Goal: Contribute content: Add original content to the website for others to see

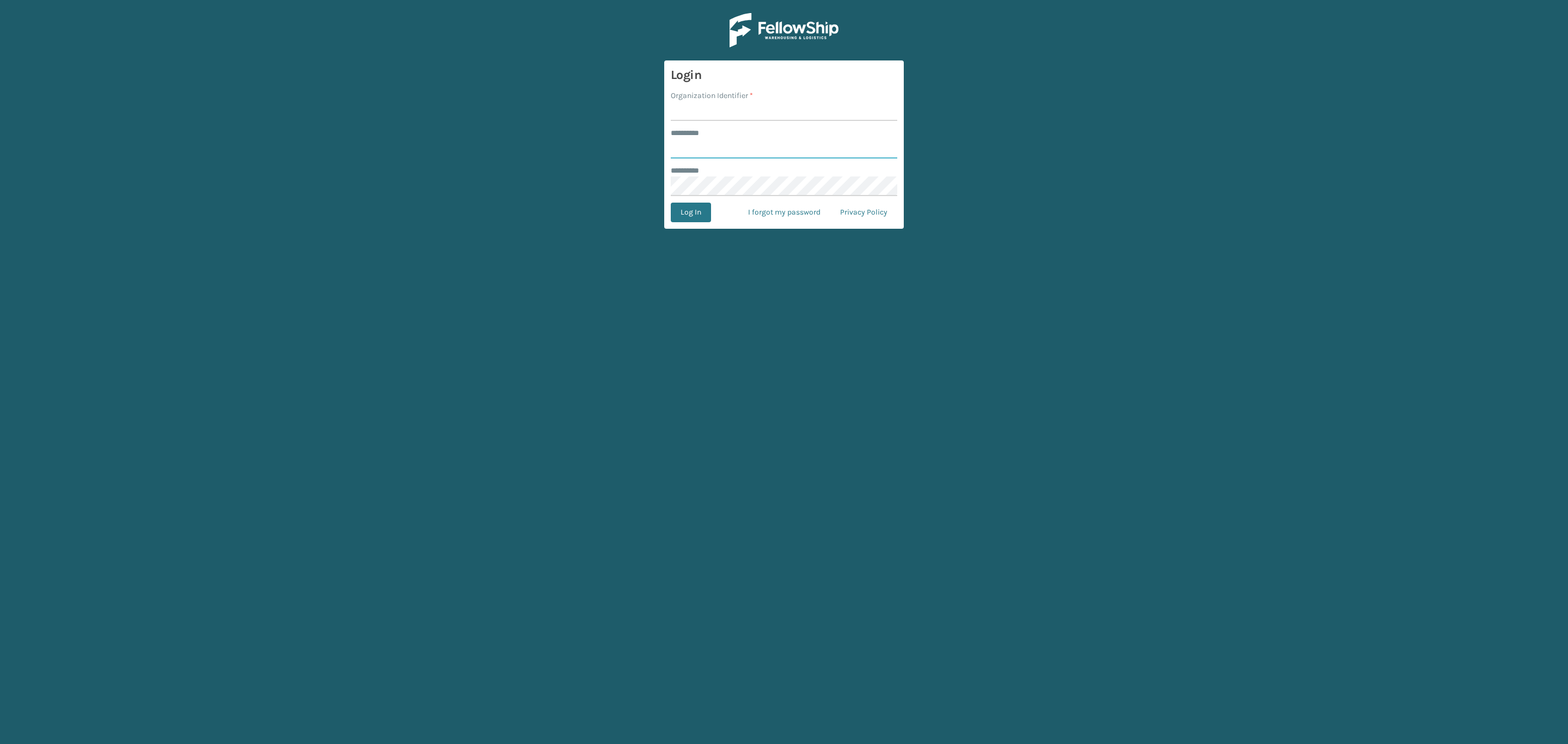
type input "*****"
click at [776, 114] on input "Organization Identifier *" at bounding box center [783, 112] width 226 height 20
type input "SleepGeekz"
click at [696, 217] on button "Log In" at bounding box center [690, 213] width 40 height 20
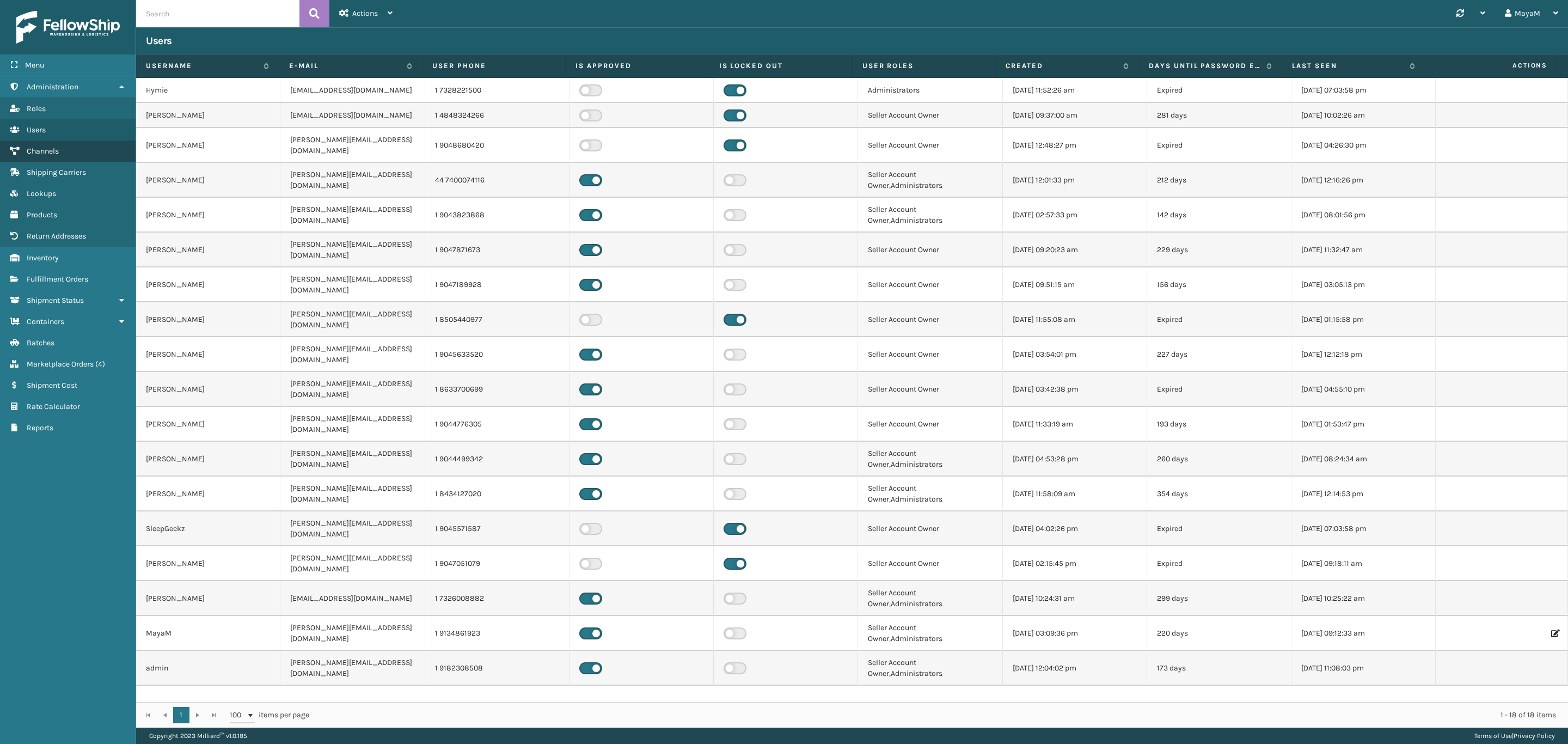
click at [52, 152] on span "Channels" at bounding box center [42, 151] width 32 height 9
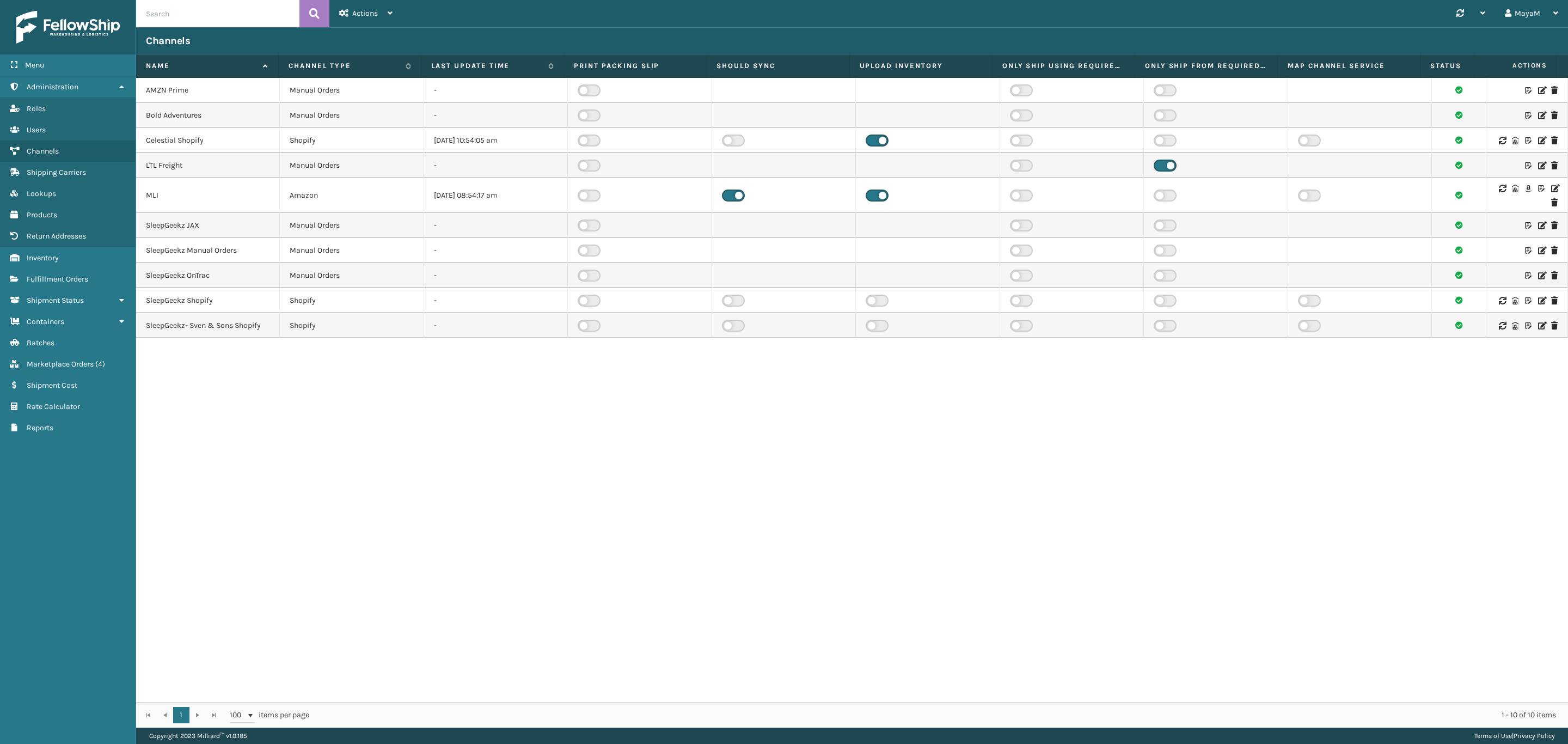
click at [1551, 189] on icon at bounding box center [1554, 188] width 7 height 7
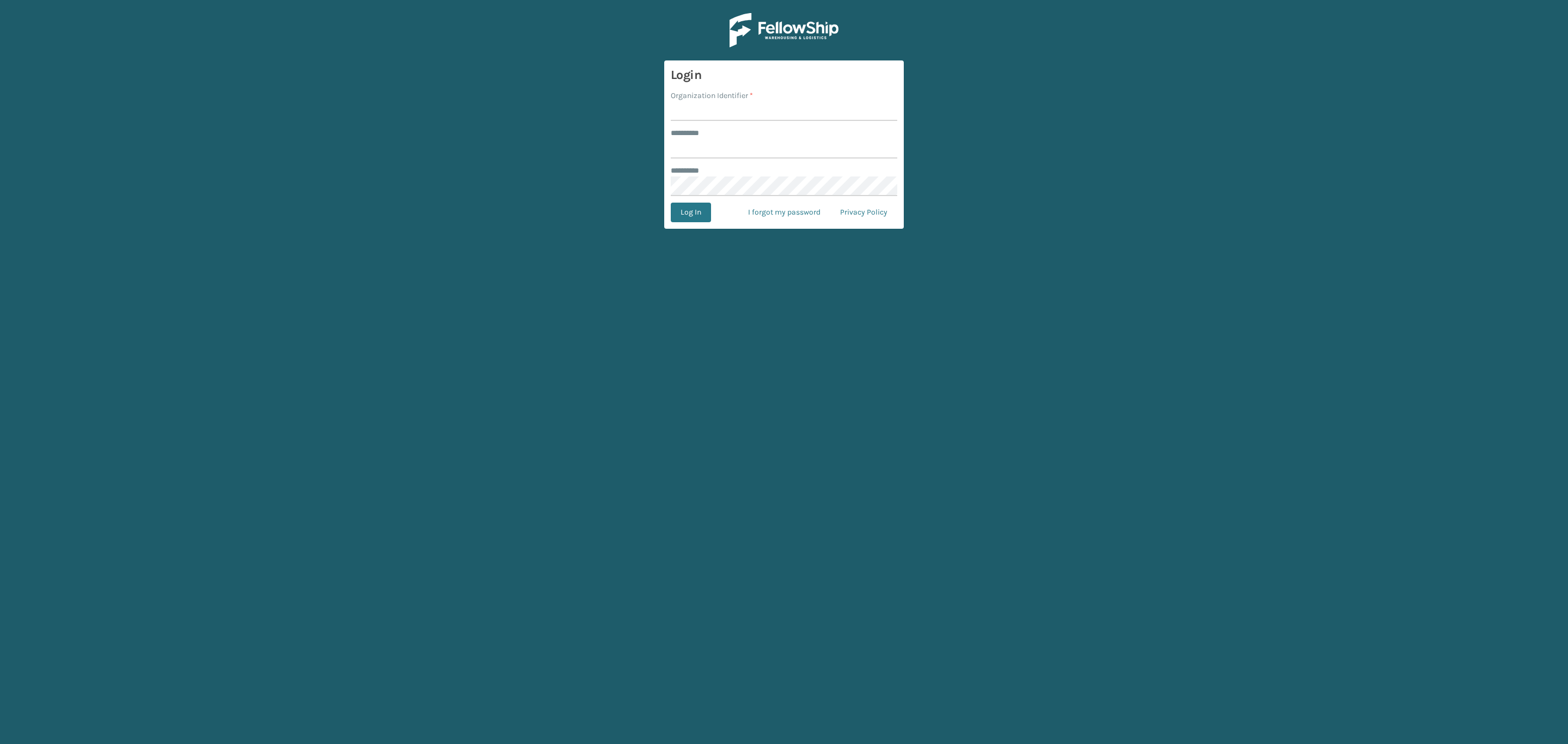
type input "*****"
click at [701, 113] on input "Organization Identifier *" at bounding box center [783, 112] width 226 height 20
type input "SleepGeekz"
click at [676, 221] on button "Log In" at bounding box center [690, 213] width 40 height 20
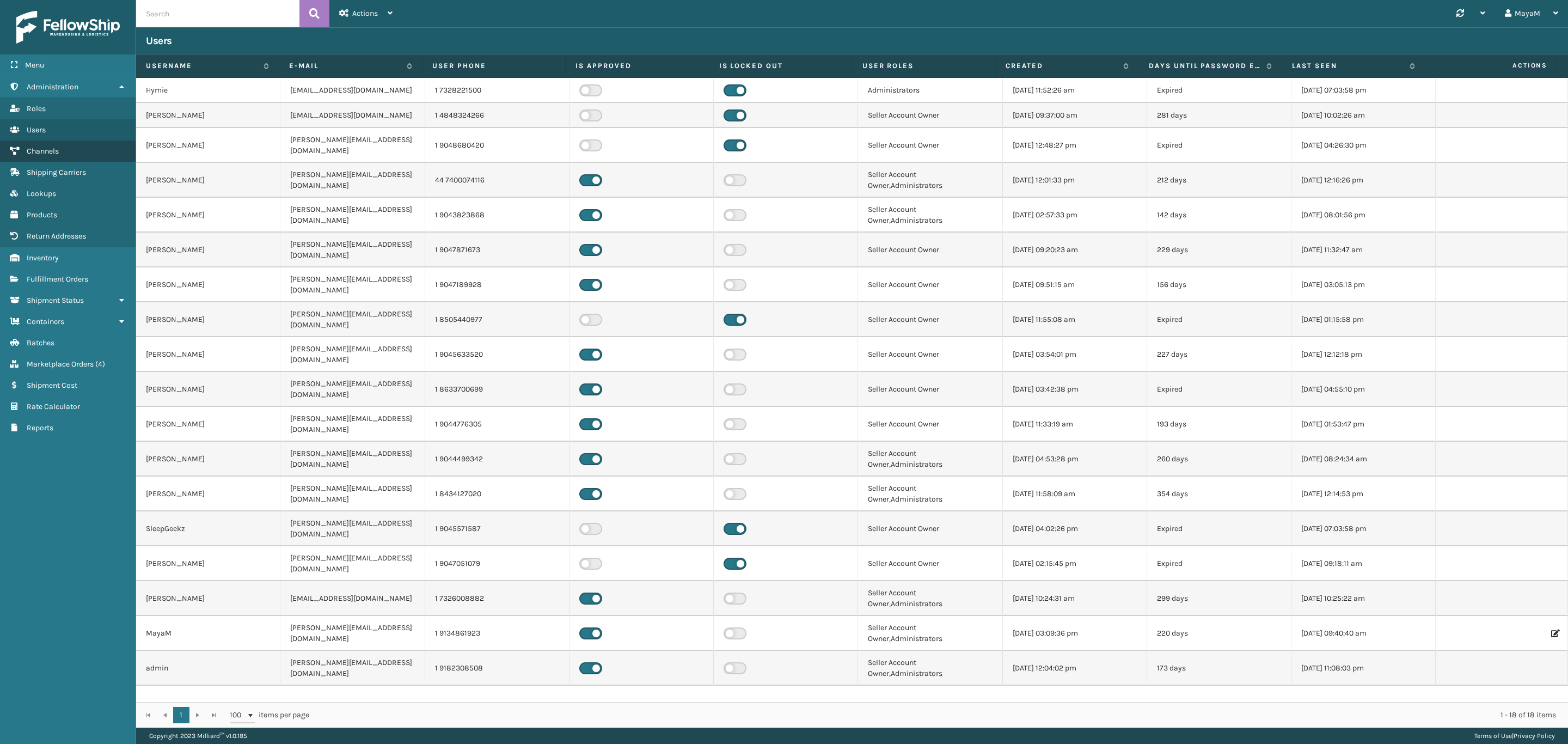
click at [50, 143] on link "Channels" at bounding box center [68, 151] width 135 height 21
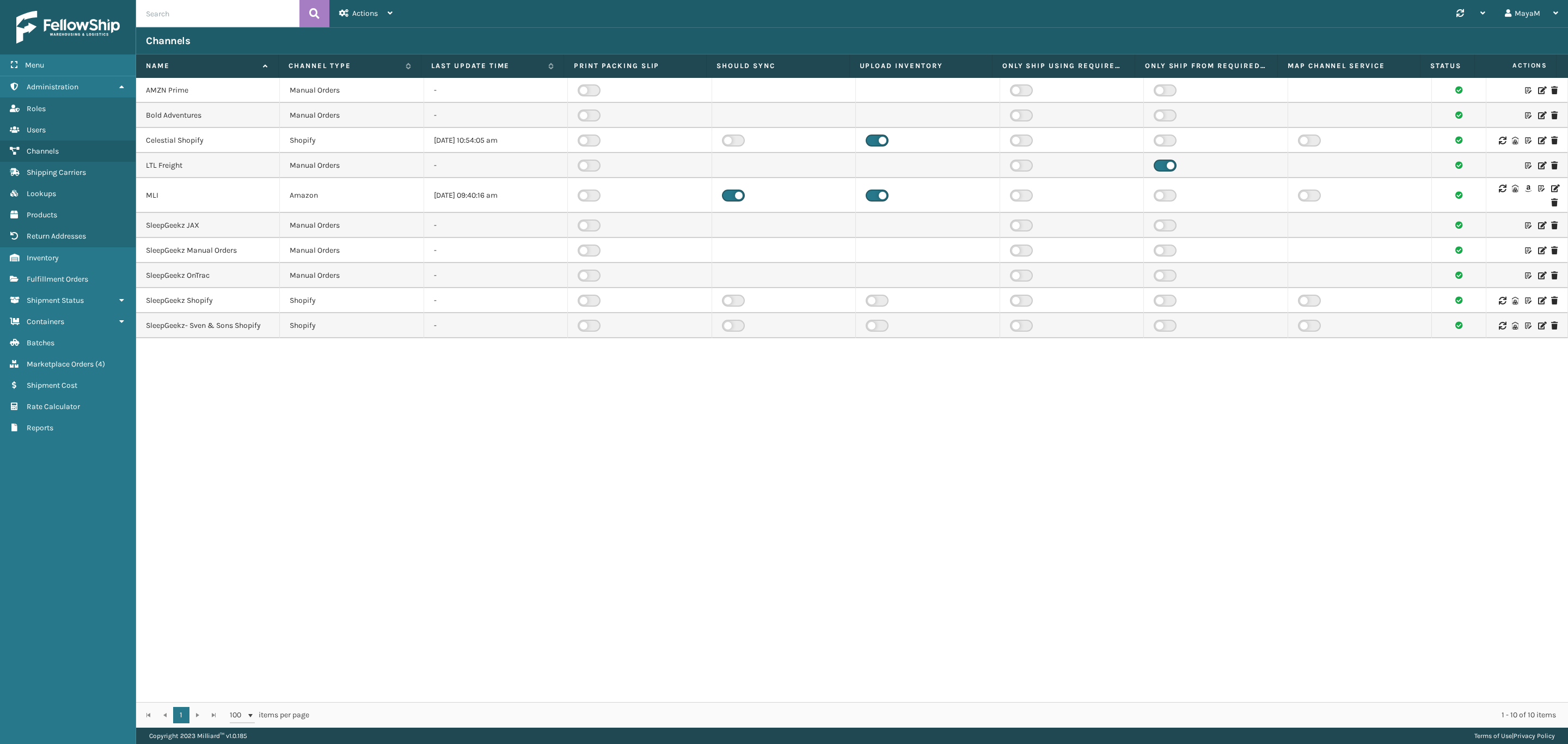
click at [1551, 188] on icon at bounding box center [1554, 188] width 7 height 7
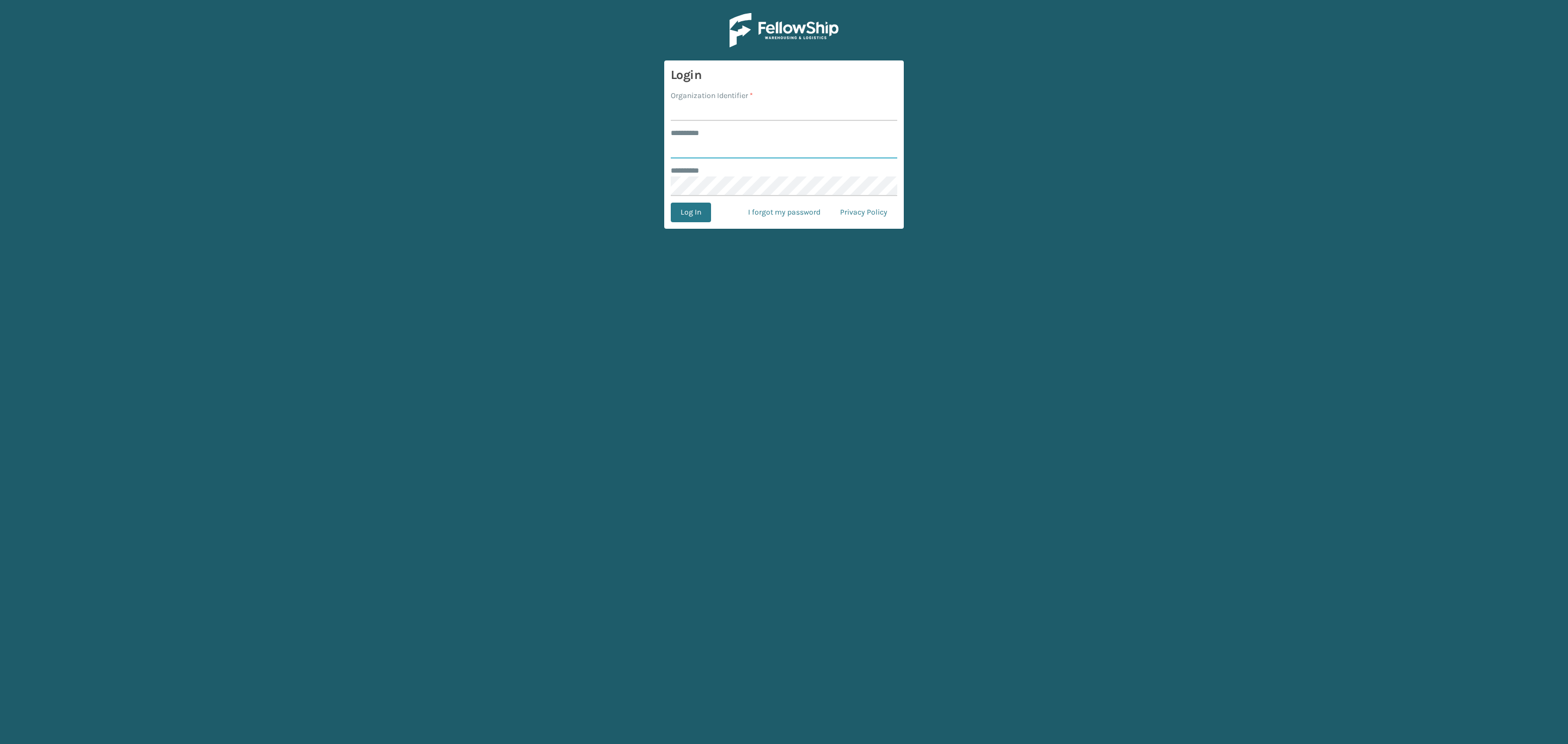
type input "*****"
click at [699, 108] on input "Organization Identifier *" at bounding box center [783, 112] width 226 height 20
type input "SleepGeekz"
click at [700, 211] on button "Log In" at bounding box center [690, 213] width 40 height 20
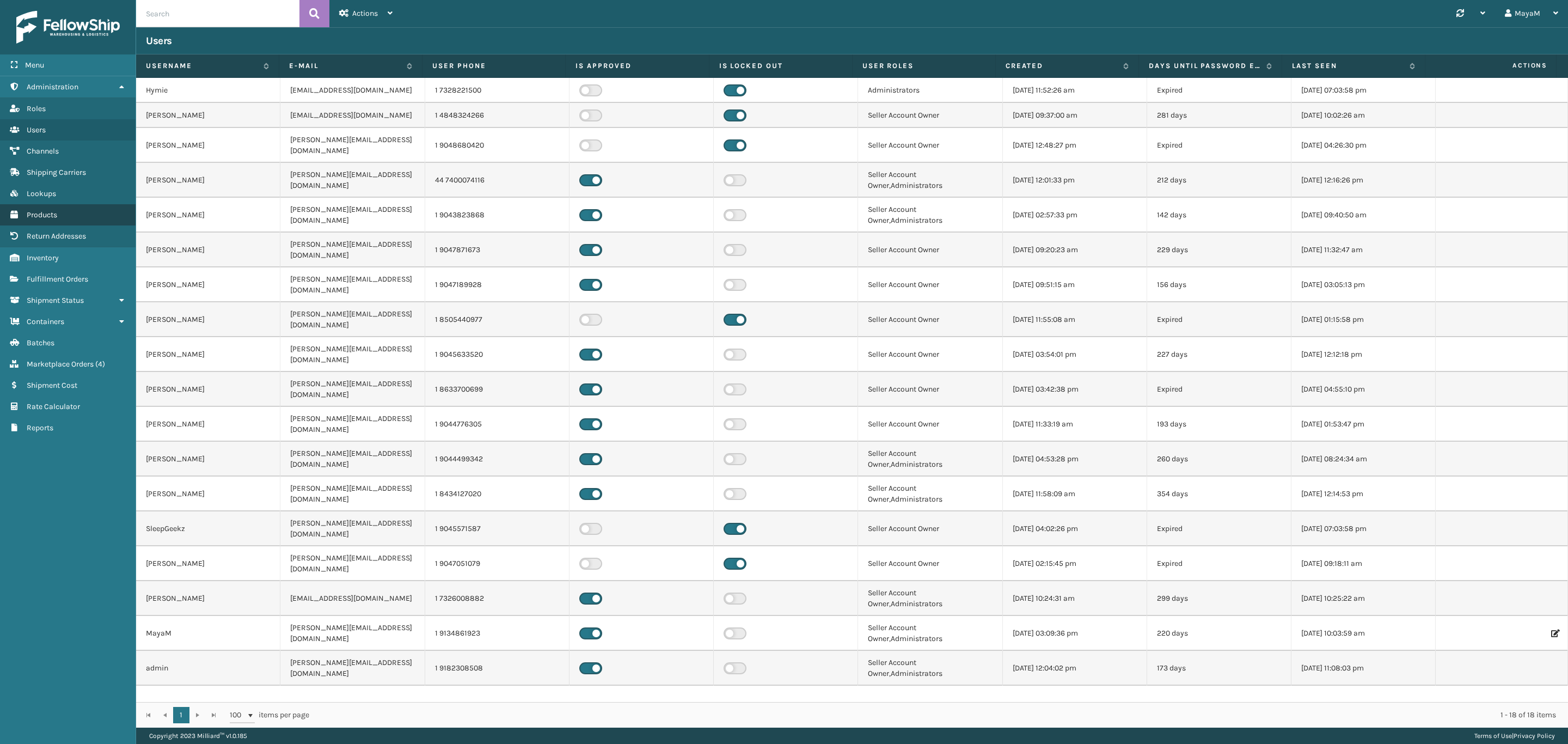
click at [33, 205] on link "Products" at bounding box center [68, 215] width 135 height 21
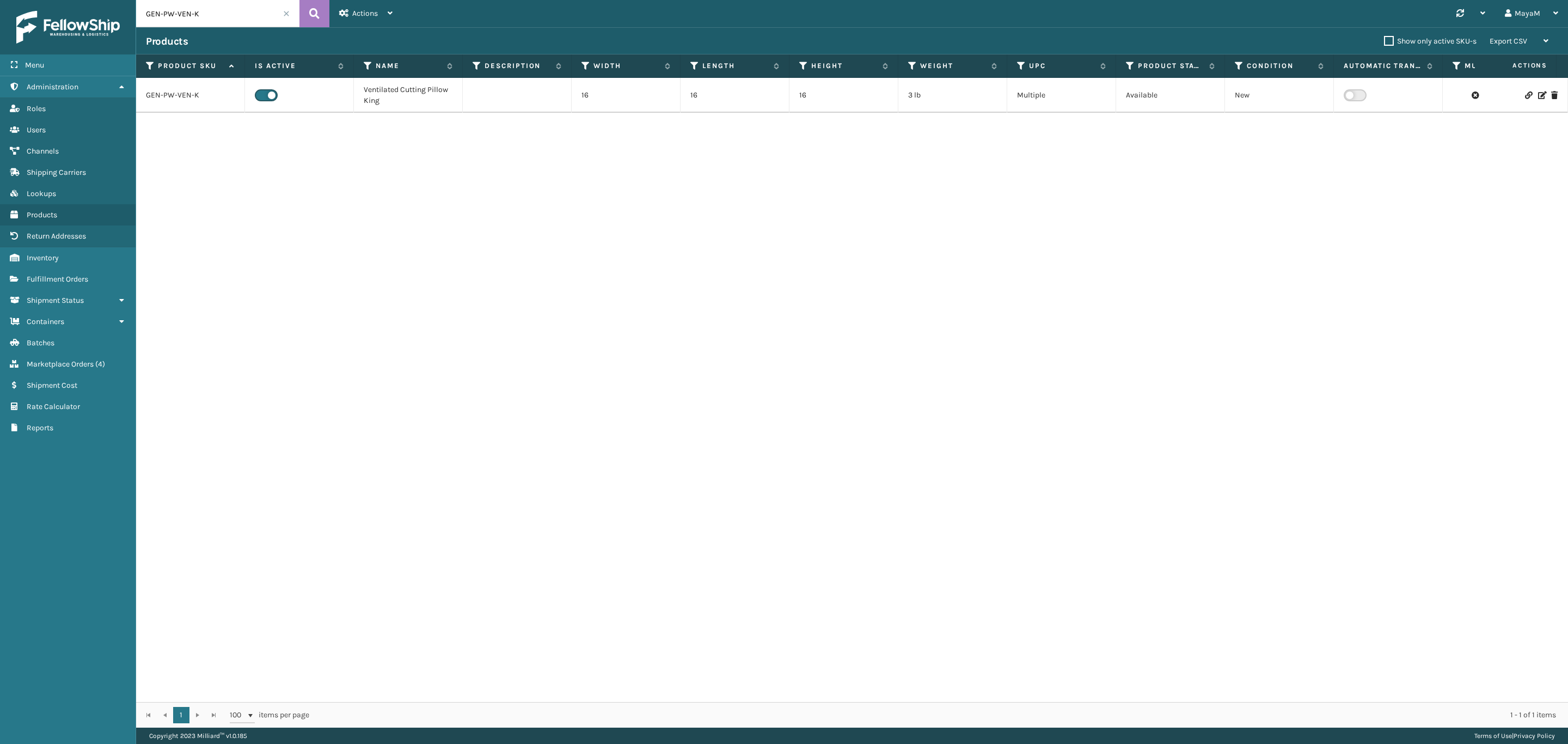
click at [212, 15] on input "GEN-PW-VEN-K" at bounding box center [218, 13] width 163 height 27
click at [213, 14] on input "GEN-PW-VEN-K" at bounding box center [218, 13] width 163 height 27
paste input "ZB-A290018-A"
type input "ZB-A290018-A"
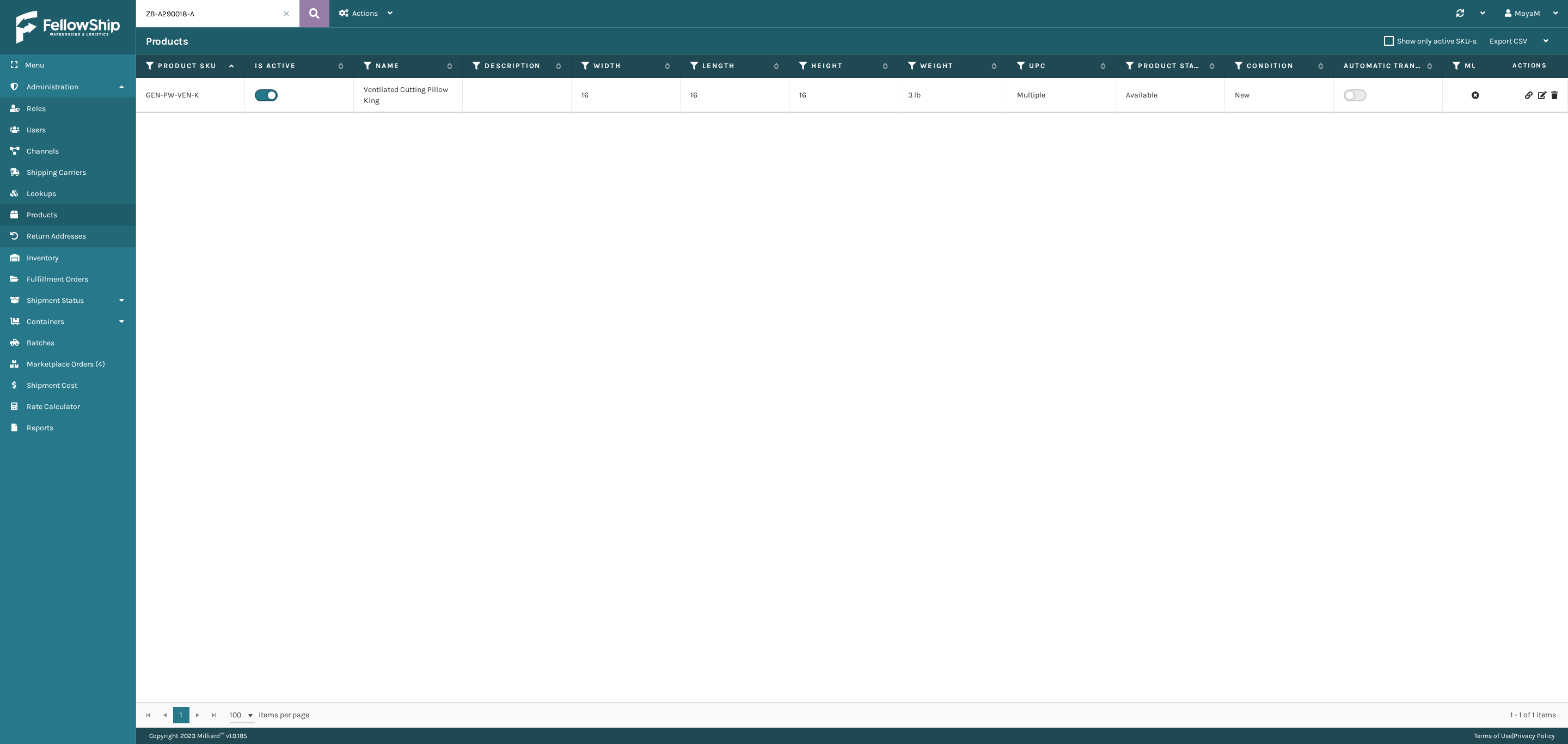
click at [317, 15] on icon at bounding box center [315, 13] width 11 height 17
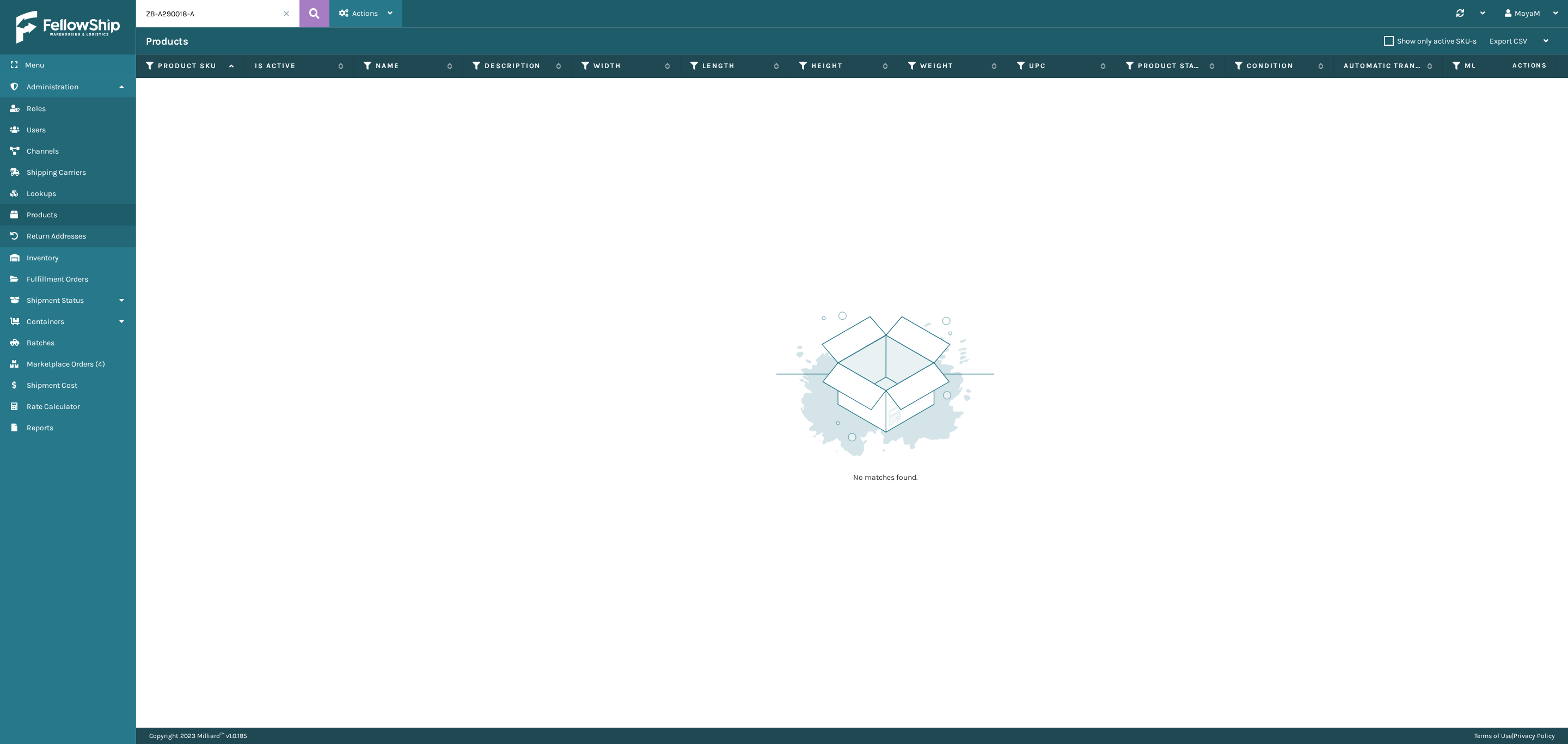
click at [361, 14] on span "Actions" at bounding box center [365, 13] width 26 height 9
click at [371, 35] on button "New Product" at bounding box center [403, 42] width 146 height 29
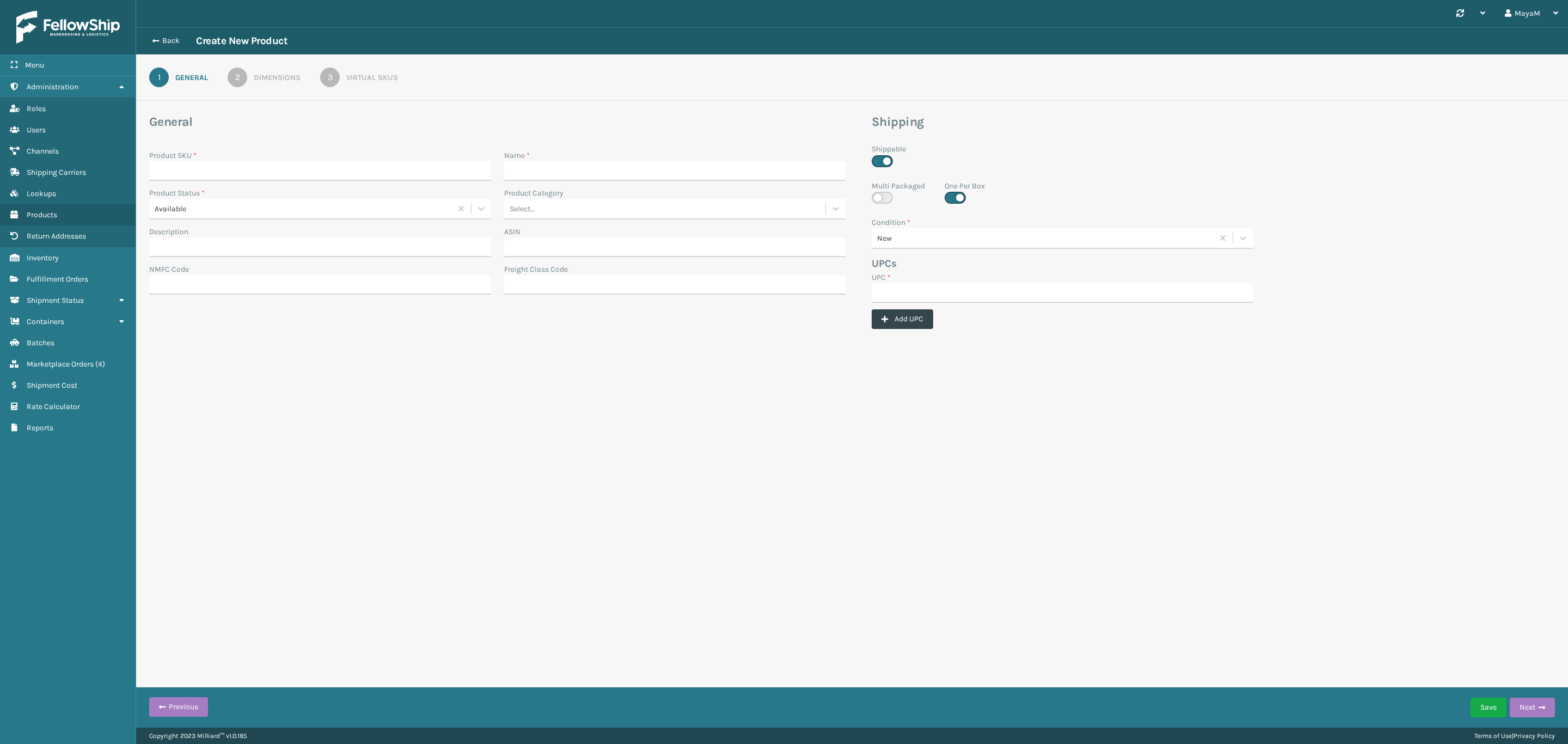
click at [309, 183] on div "Product SKU *" at bounding box center [320, 169] width 355 height 38
click at [276, 167] on input "Product SKU *" at bounding box center [320, 171] width 342 height 20
paste input "ZB-A290018-A"
type input "ZB-A290018-A"
click at [562, 182] on div "Name *" at bounding box center [675, 169] width 355 height 38
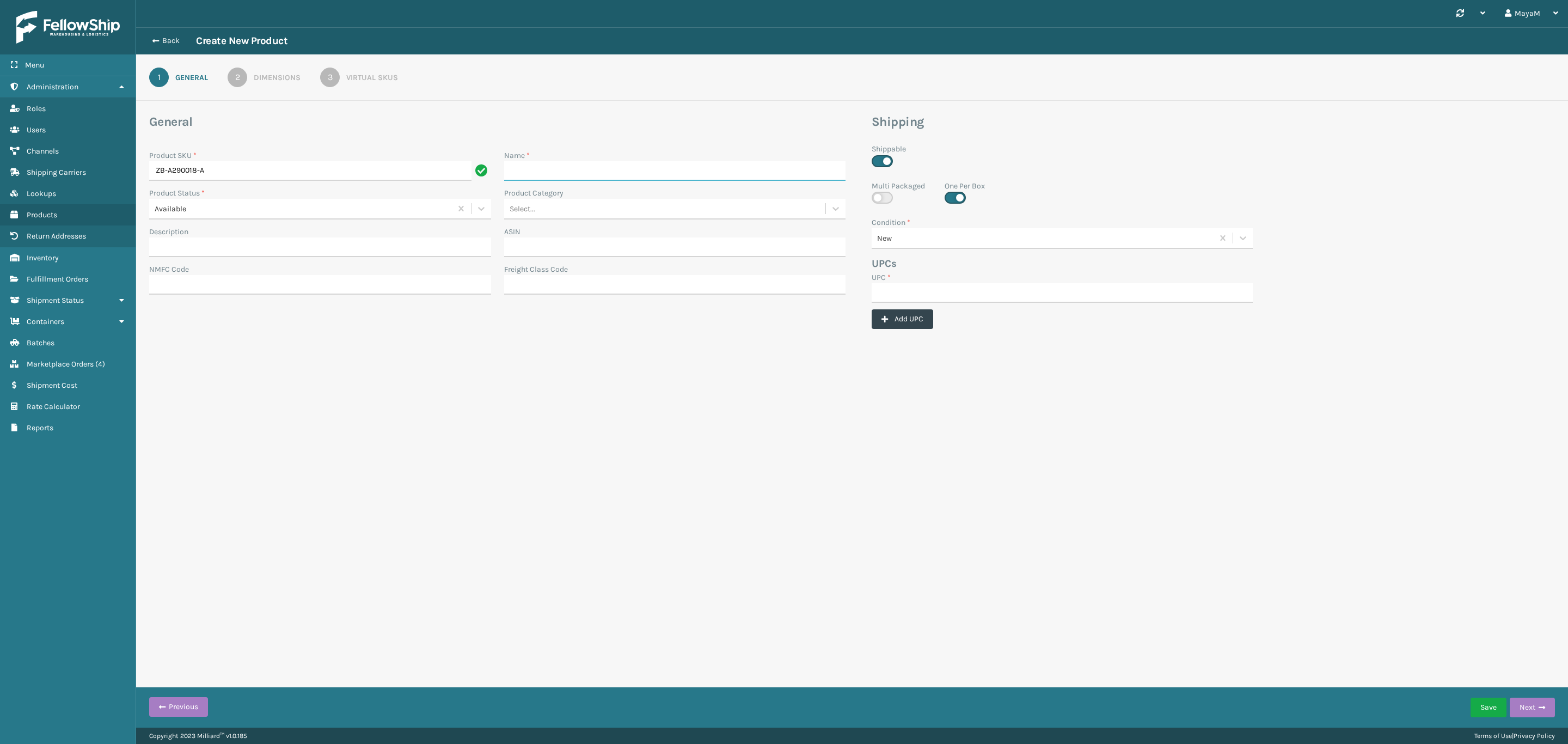
click at [547, 174] on input "Name *" at bounding box center [674, 171] width 342 height 20
type input "Power Supply Box"
click at [905, 286] on input "UPC *" at bounding box center [1062, 293] width 381 height 20
paste input "ZB-A290018-A"
type input "ZB-A290018-A"
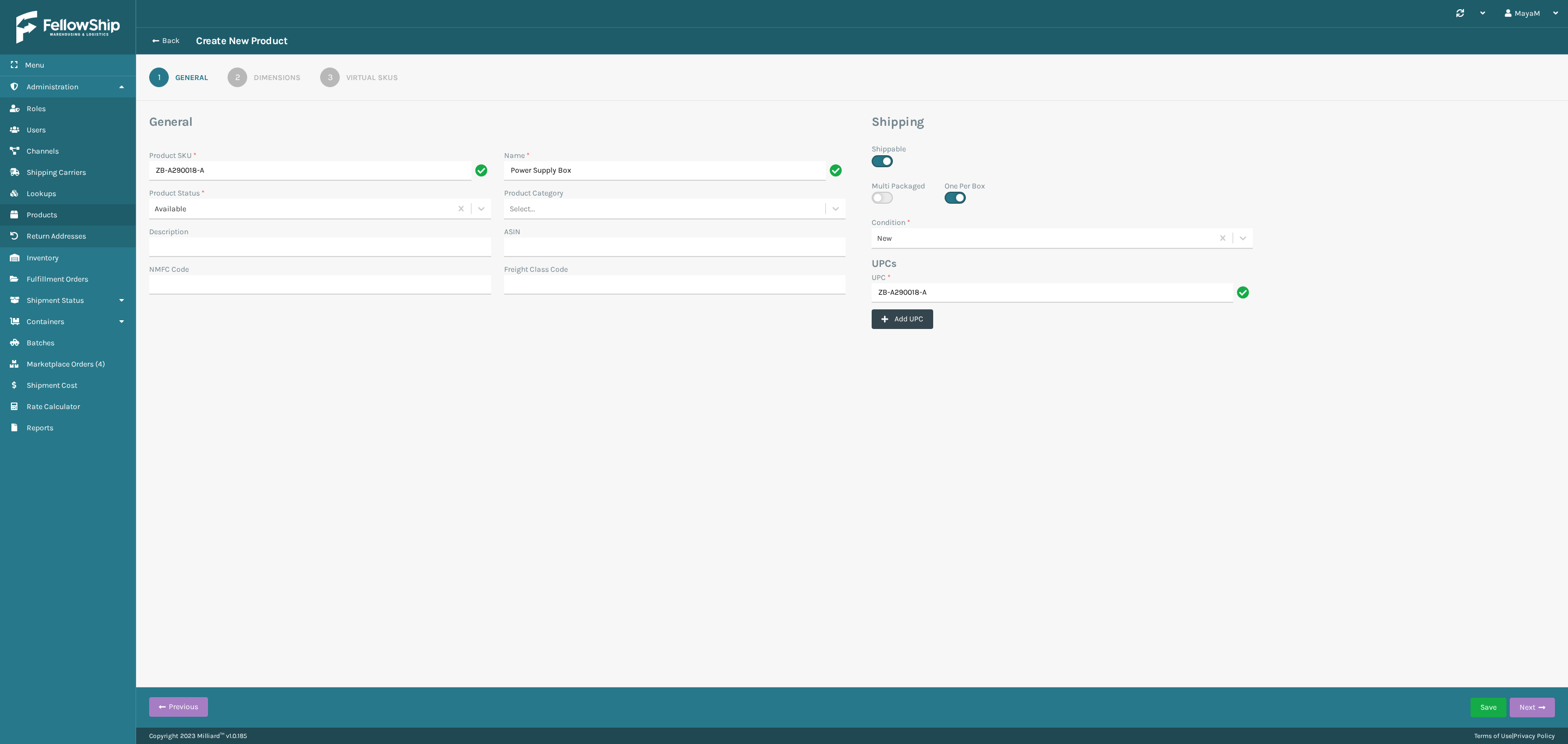
click at [955, 200] on label at bounding box center [955, 198] width 21 height 12
click at [951, 199] on input "checkbox" at bounding box center [948, 195] width 7 height 7
checkbox input "false"
click at [248, 71] on link "2 Dimensions" at bounding box center [264, 78] width 112 height 20
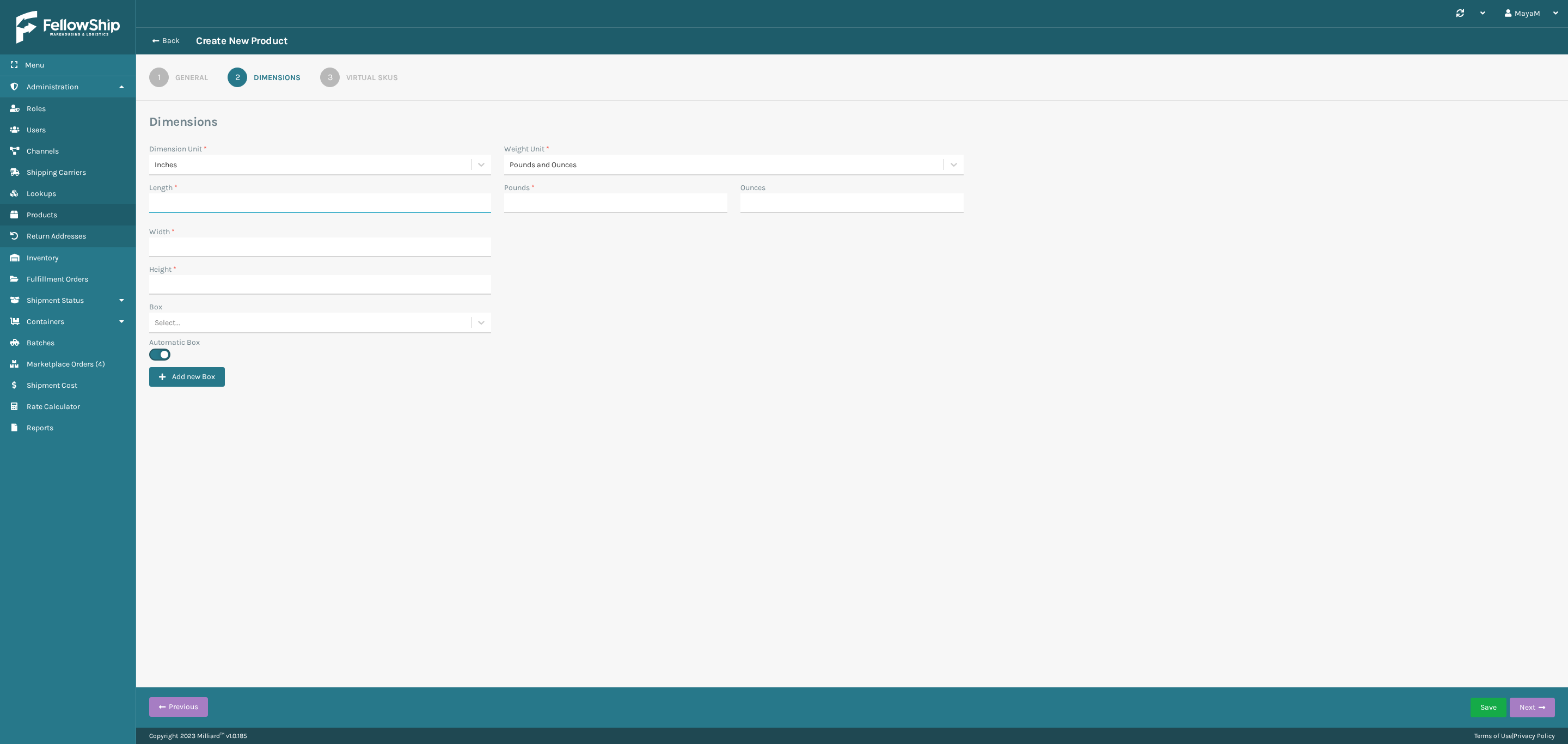
click at [201, 200] on input "Length *" at bounding box center [320, 203] width 342 height 20
type input "1"
drag, startPoint x: 171, startPoint y: 242, endPoint x: 179, endPoint y: 252, distance: 12.8
click at [171, 242] on input "Width *" at bounding box center [320, 248] width 342 height 20
type input "1"
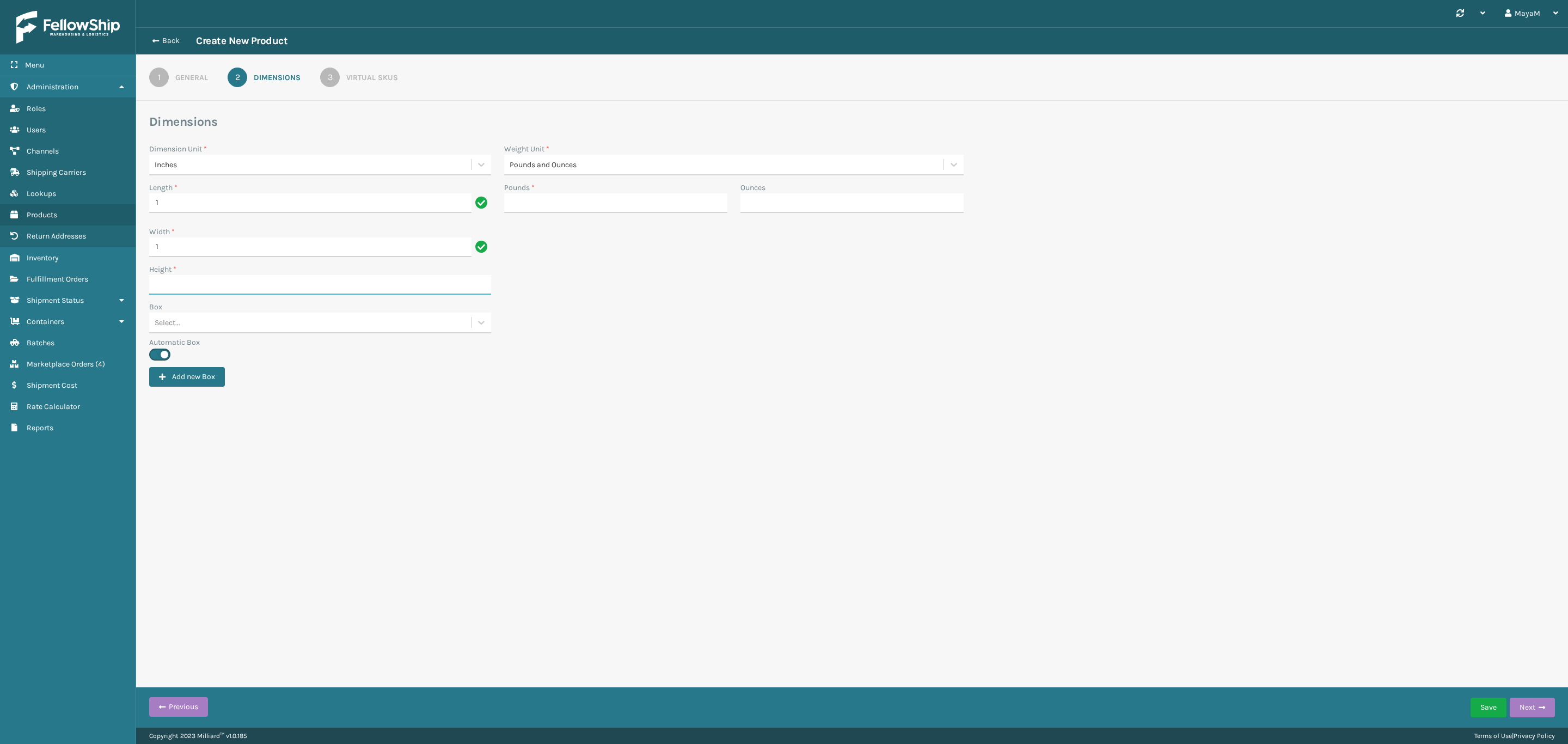
click at [171, 293] on input "Height *" at bounding box center [320, 285] width 342 height 20
type input "1"
click at [644, 193] on input "Pounds *" at bounding box center [615, 203] width 223 height 20
type input "1"
click at [374, 80] on div "Virtual SKUs" at bounding box center [372, 77] width 52 height 11
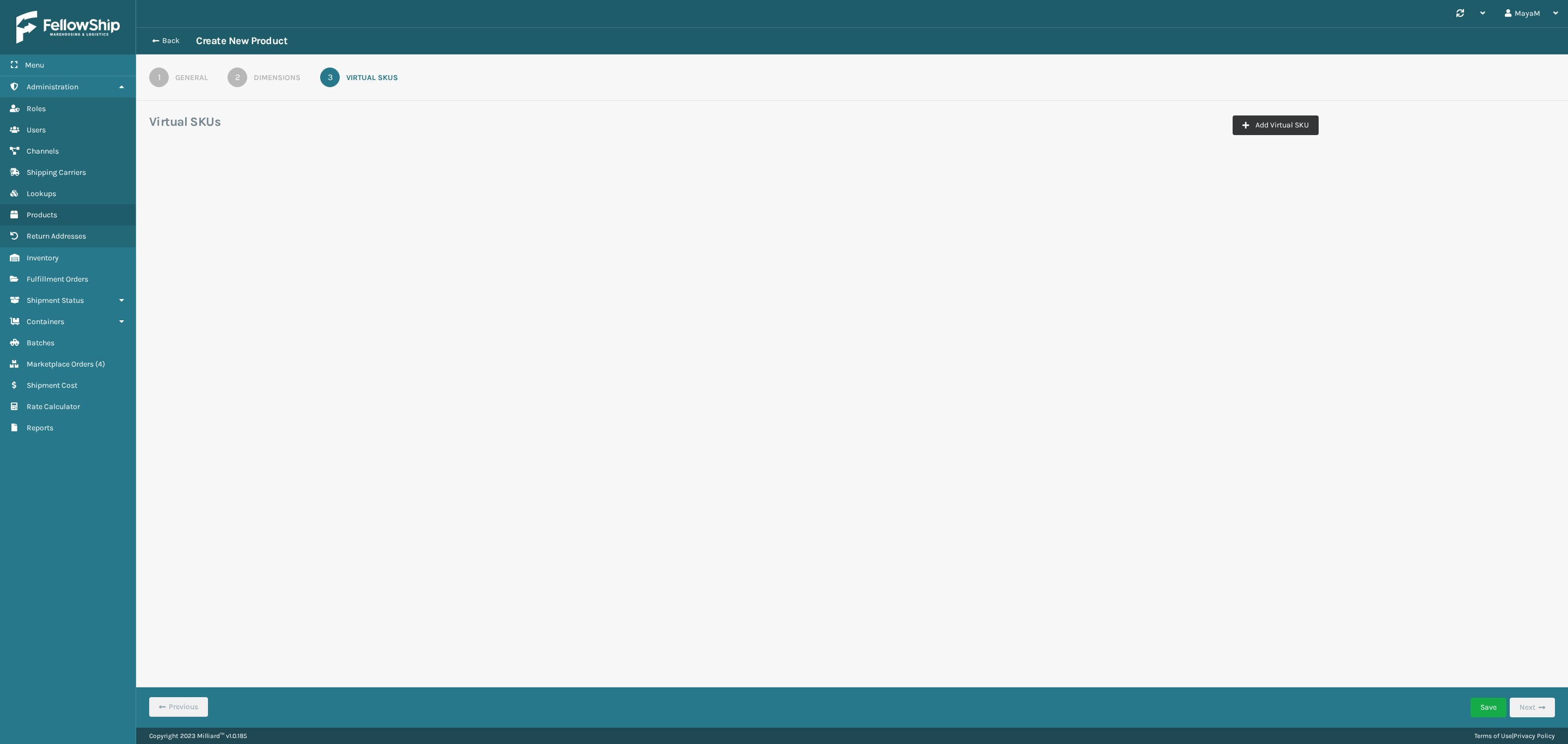
click at [1300, 116] on button "Add Virtual SKU" at bounding box center [1276, 126] width 86 height 20
click at [277, 197] on input "Virtual SKU *" at bounding box center [247, 191] width 182 height 20
paste input "ZB-A290018-A"
type input "ZB-A290018-A"
click at [443, 195] on div "Select..." at bounding box center [432, 191] width 162 height 18
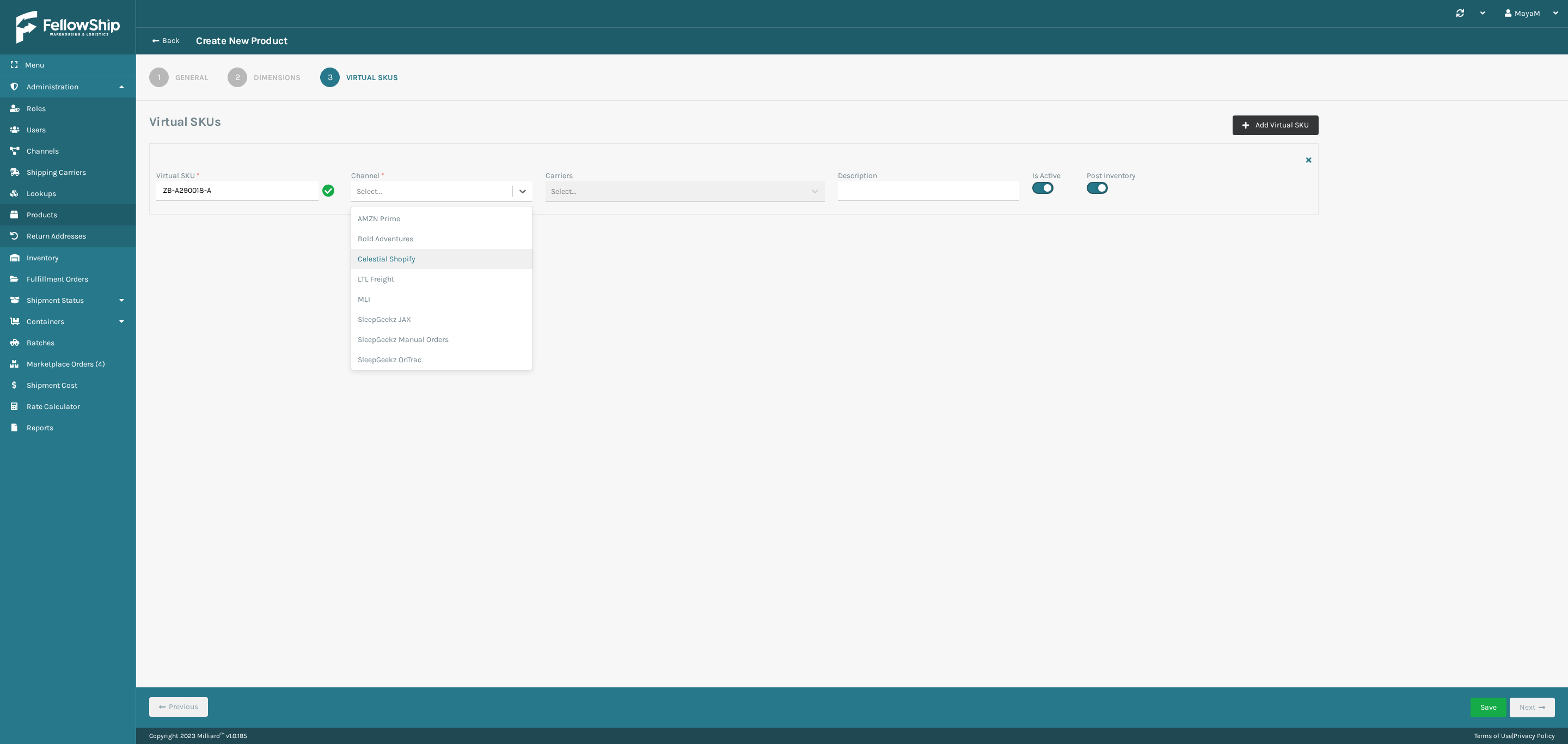
click at [1279, 116] on button "Add Virtual SKU" at bounding box center [1276, 126] width 86 height 20
click at [299, 262] on input "Virtual SKU *" at bounding box center [247, 266] width 182 height 20
paste input "ZB-A290018-A"
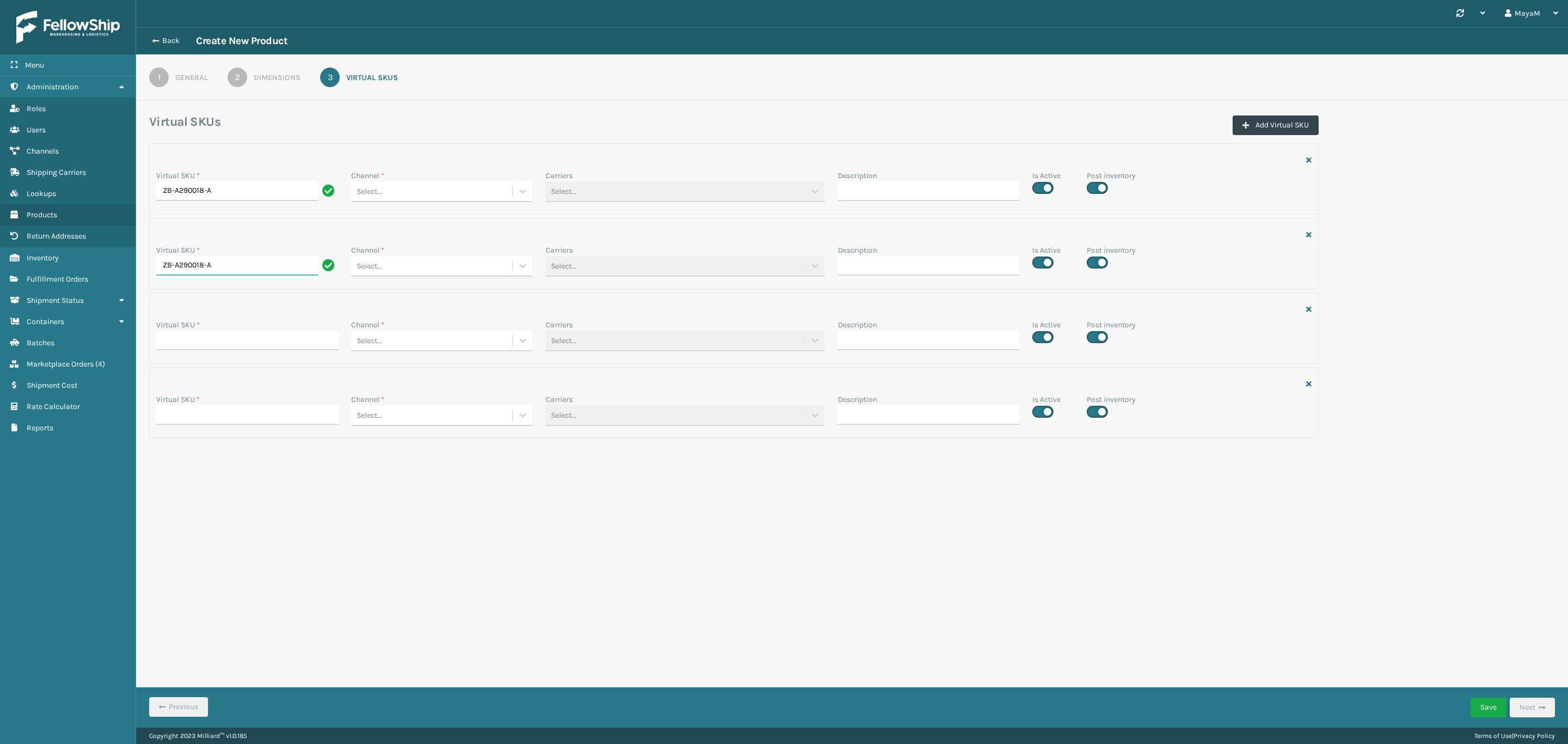
type input "ZB-A290018-A"
click at [246, 345] on input "Virtual SKU *" at bounding box center [247, 341] width 182 height 20
paste input "ZB-A290018-A"
type input "ZB-A290018-A"
click at [256, 420] on input "Virtual SKU *" at bounding box center [247, 415] width 182 height 20
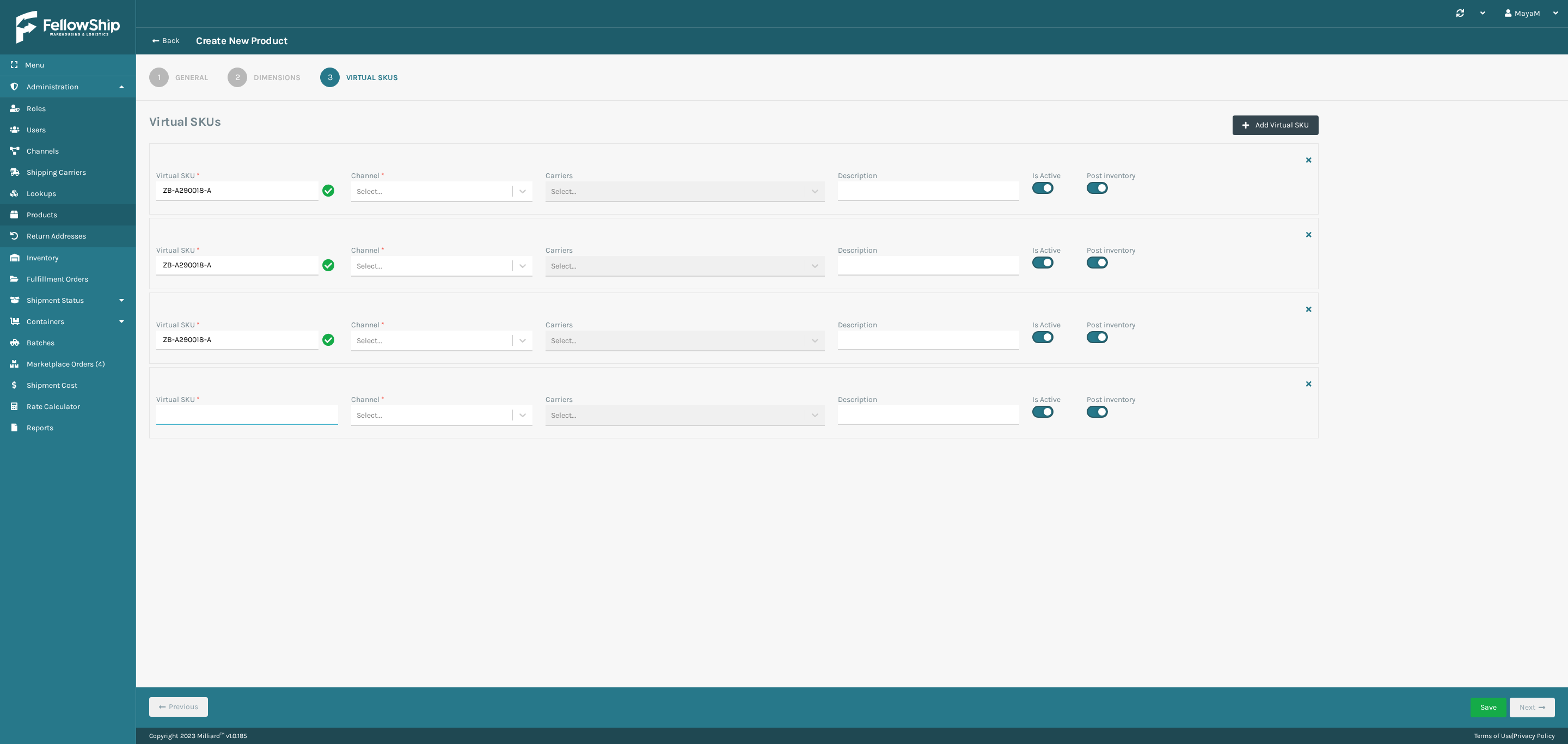
paste input "ZB-A290018-A"
type input "ZB-A290018-A"
click at [520, 189] on icon at bounding box center [522, 191] width 11 height 11
click at [436, 326] on div "SleepGeekz JAX" at bounding box center [442, 320] width 182 height 20
click at [525, 265] on icon at bounding box center [522, 266] width 11 height 11
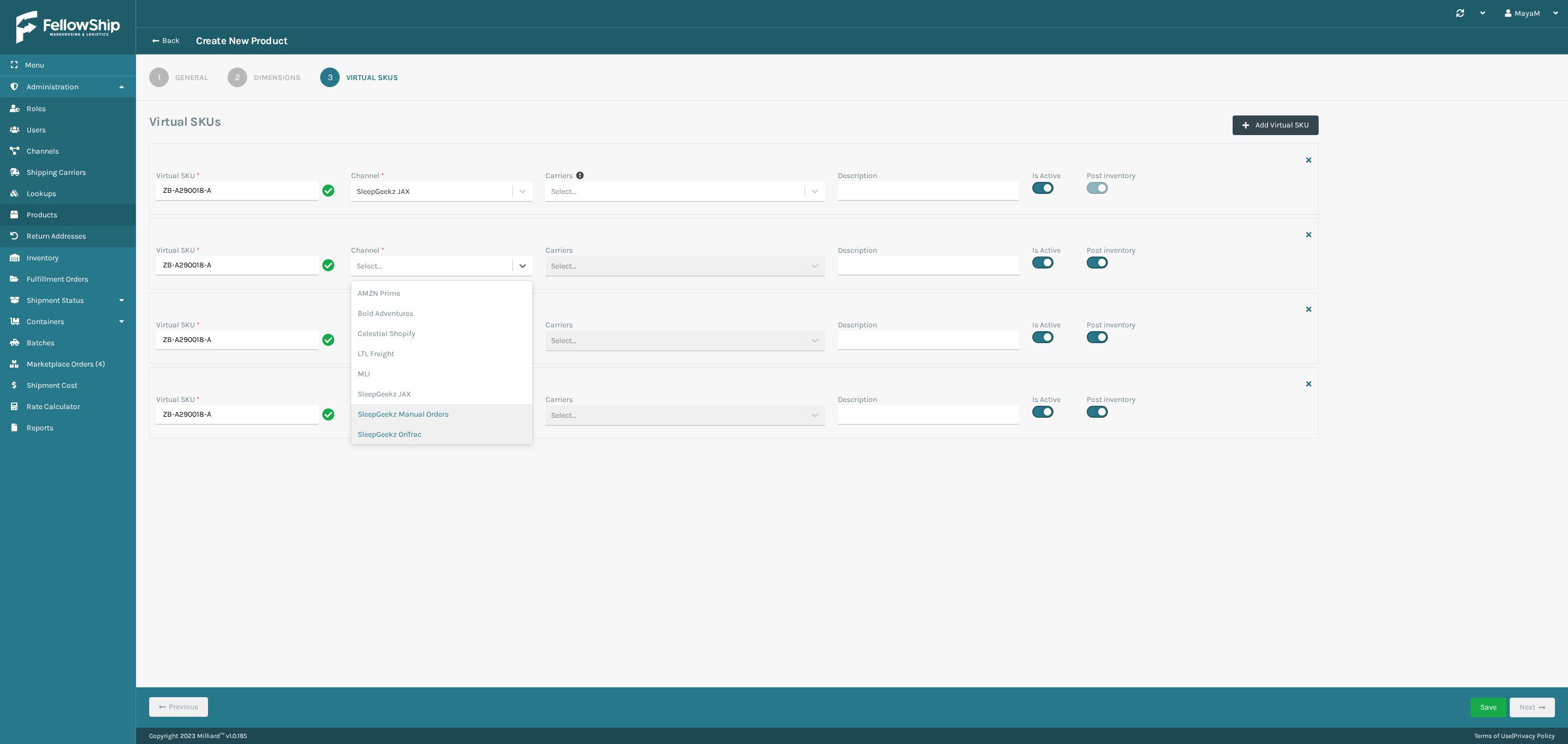
click at [472, 424] on div "SleepGeekz Manual Orders" at bounding box center [442, 414] width 182 height 20
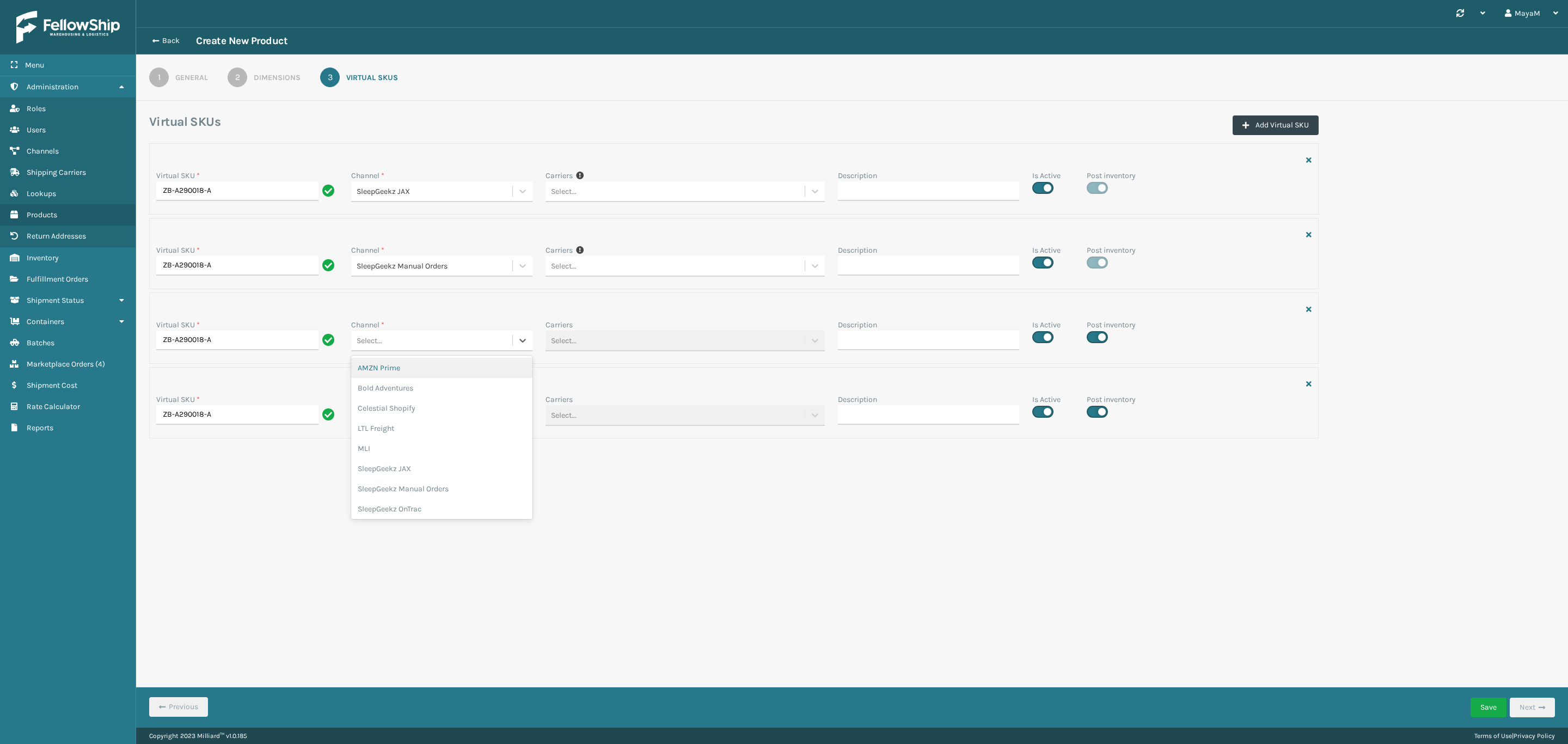
click at [479, 335] on div "Select..." at bounding box center [432, 340] width 162 height 18
click at [404, 502] on div "SleepGeekz OnTrac" at bounding box center [442, 509] width 182 height 20
click at [464, 201] on div "Select..." at bounding box center [432, 191] width 162 height 18
click at [428, 564] on div "SleepGeekz Shopify" at bounding box center [442, 561] width 182 height 20
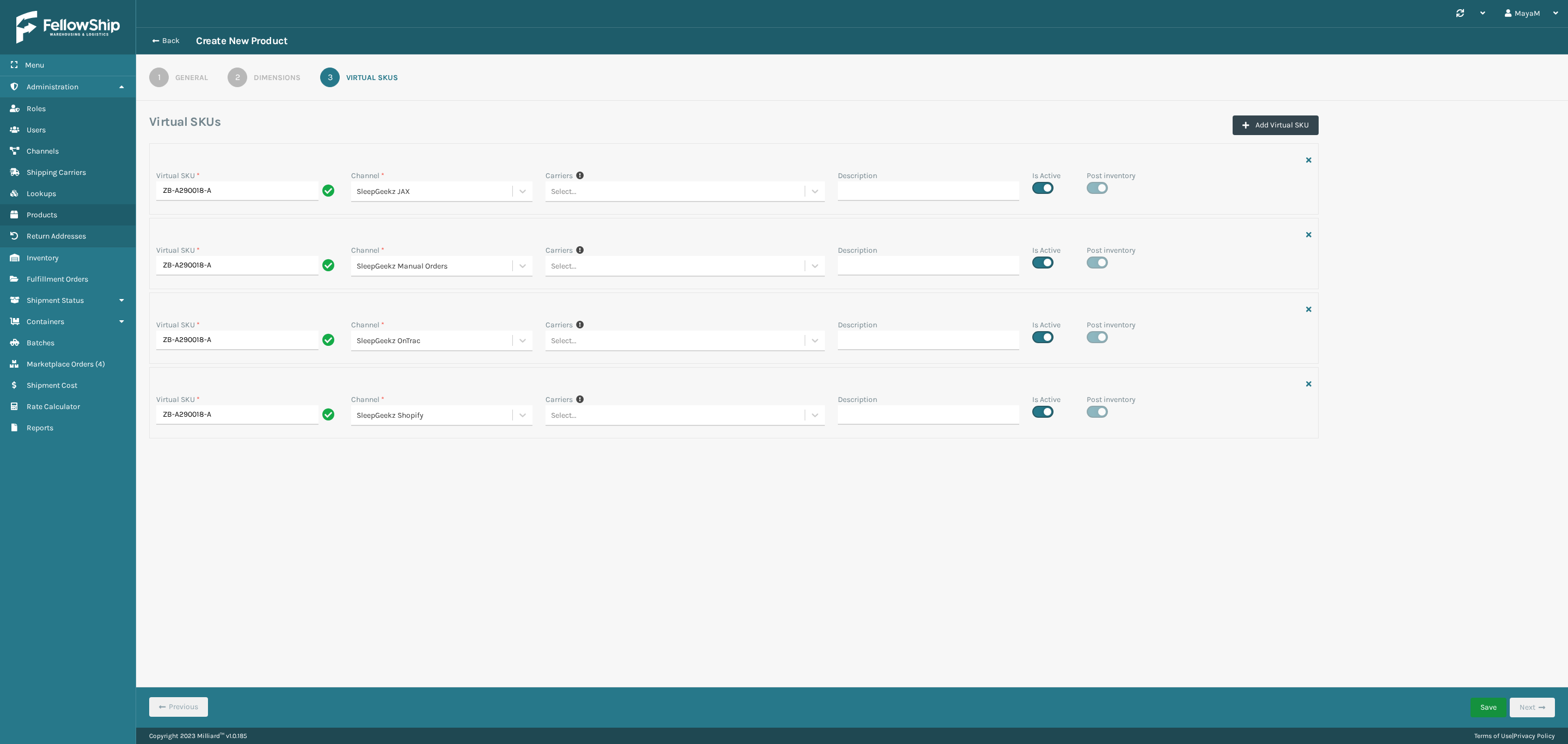
click at [1490, 705] on button "Save" at bounding box center [1488, 707] width 36 height 20
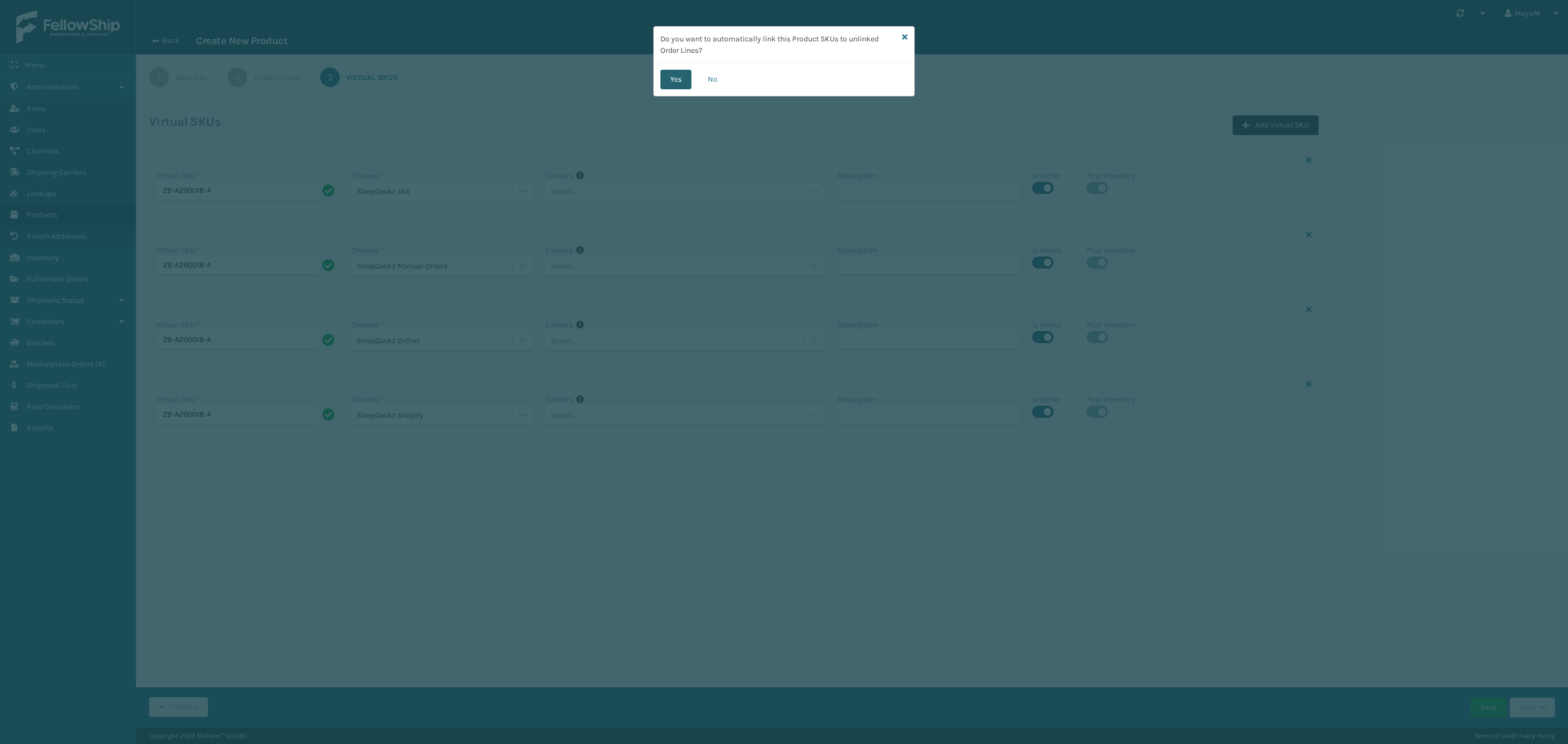
click at [681, 80] on button "Yes" at bounding box center [676, 80] width 31 height 20
